Goal: Information Seeking & Learning: Compare options

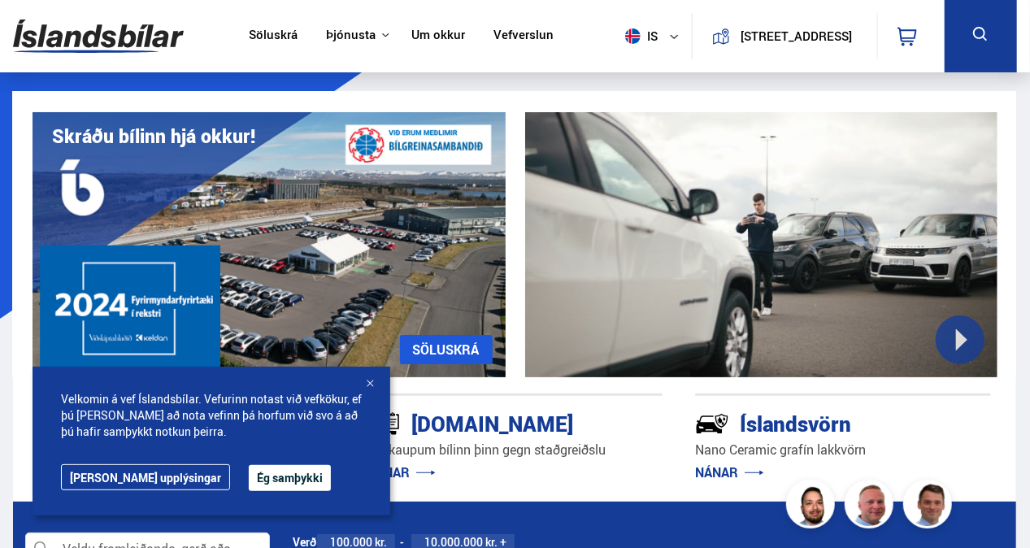
click at [990, 63] on button at bounding box center [980, 36] width 72 height 72
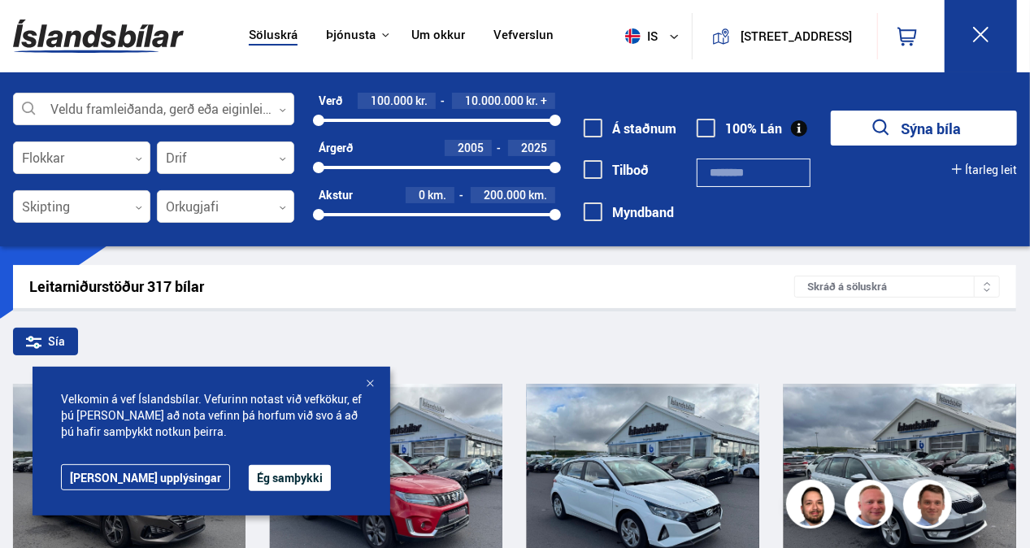
drag, startPoint x: 486, startPoint y: 118, endPoint x: 583, endPoint y: 119, distance: 97.5
click at [583, 119] on div "Veldu framleiðanda, gerð eða eiginleika 0 Flokkar 0 Drif 0 Skipting 0 Orkugjafi…" at bounding box center [515, 168] width 1030 height 150
click at [445, 163] on div "2005 2025" at bounding box center [437, 167] width 236 height 15
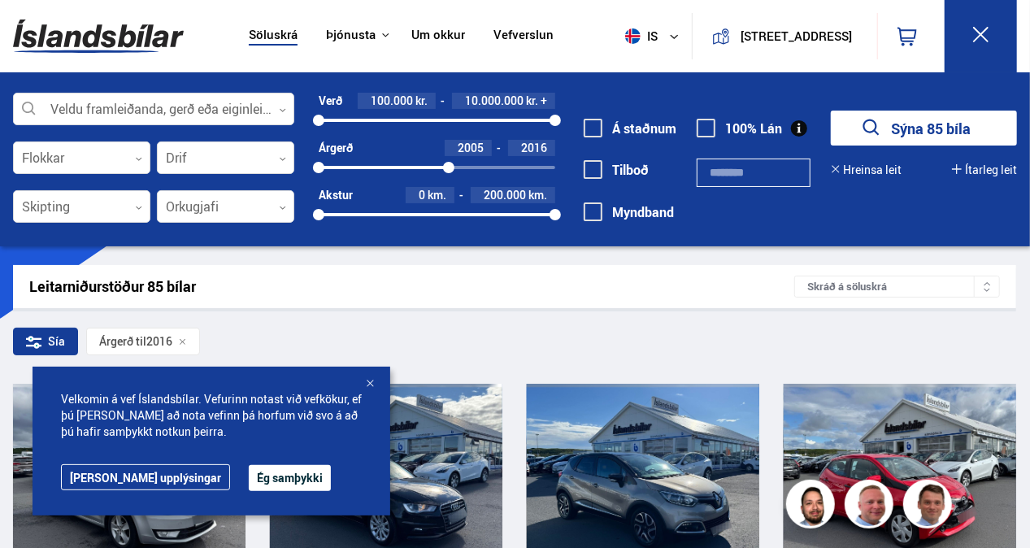
click at [416, 168] on div at bounding box center [384, 167] width 130 height 3
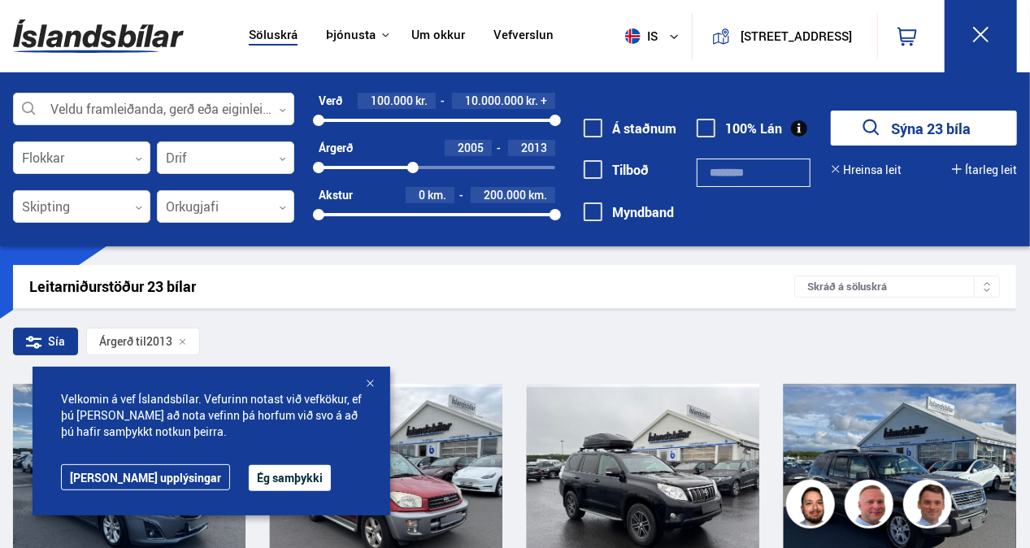
click at [364, 169] on div at bounding box center [366, 167] width 94 height 3
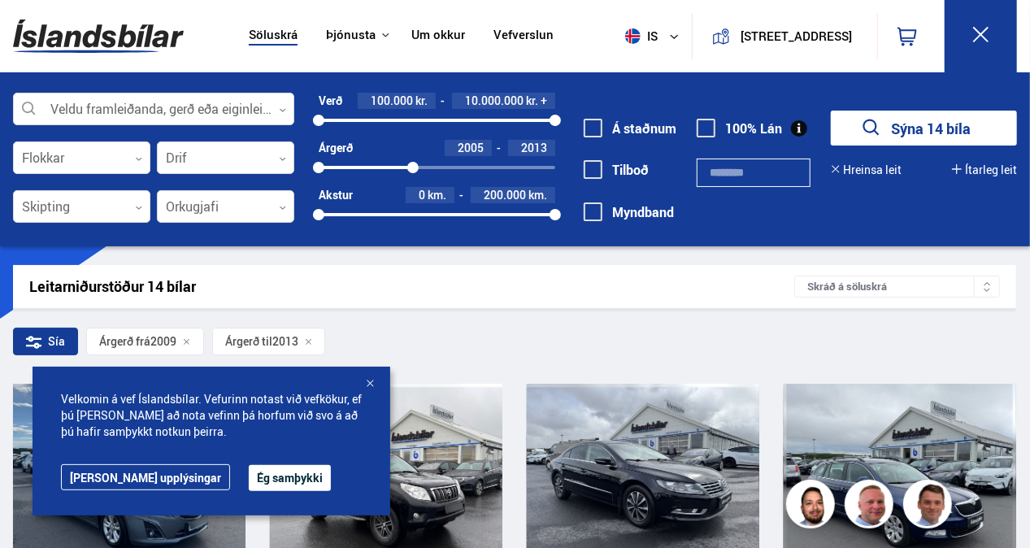
drag, startPoint x: 369, startPoint y: 166, endPoint x: 310, endPoint y: 161, distance: 58.7
click at [310, 161] on div "Verð 100.000 kr. 10.000.000 kr. + 100000 10000000 Árgerð 2005 2013 2005 2013 Ak…" at bounding box center [424, 163] width 261 height 141
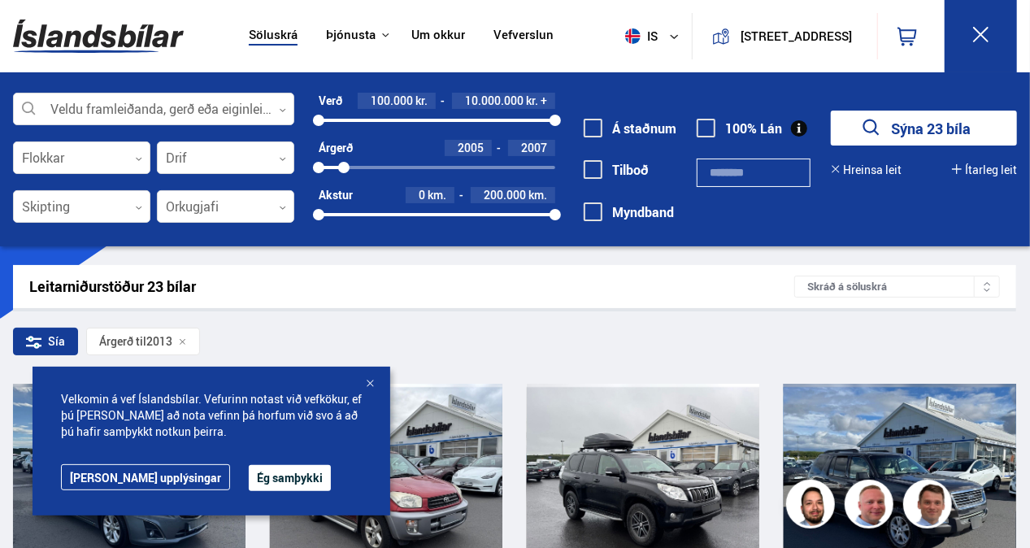
drag, startPoint x: 416, startPoint y: 163, endPoint x: 344, endPoint y: 163, distance: 72.3
click at [344, 163] on div at bounding box center [343, 167] width 11 height 11
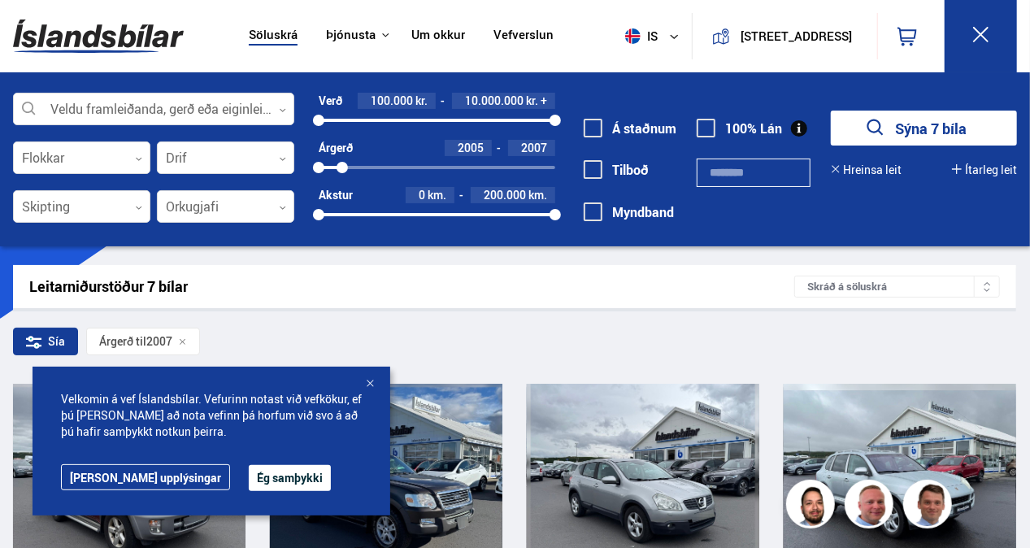
click at [367, 164] on div "2005 2007" at bounding box center [437, 167] width 236 height 15
click at [858, 132] on button "Sýna 9 bíla" at bounding box center [923, 128] width 186 height 35
click at [516, 166] on div "2005 2009" at bounding box center [437, 167] width 236 height 3
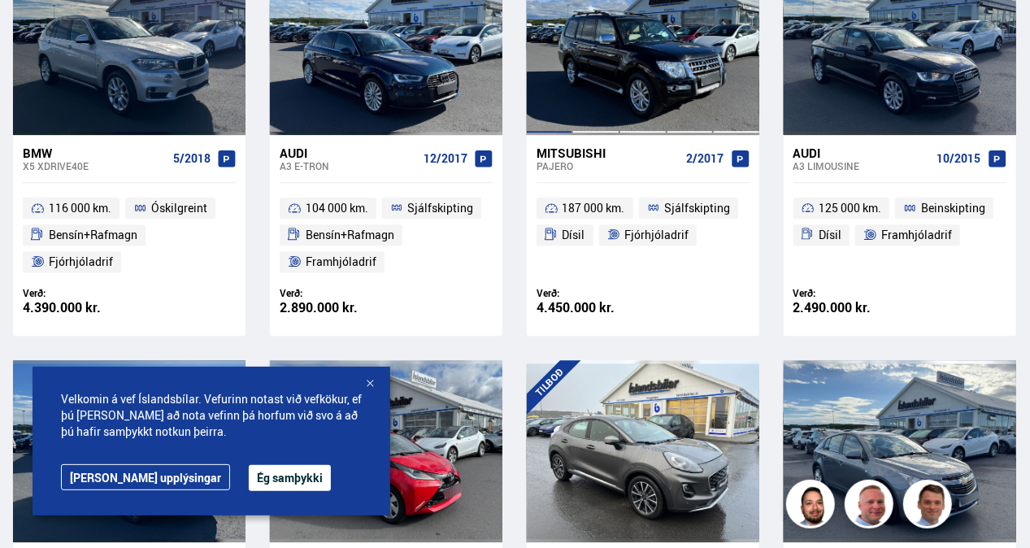
scroll to position [2023, 0]
